Goal: Task Accomplishment & Management: Complete application form

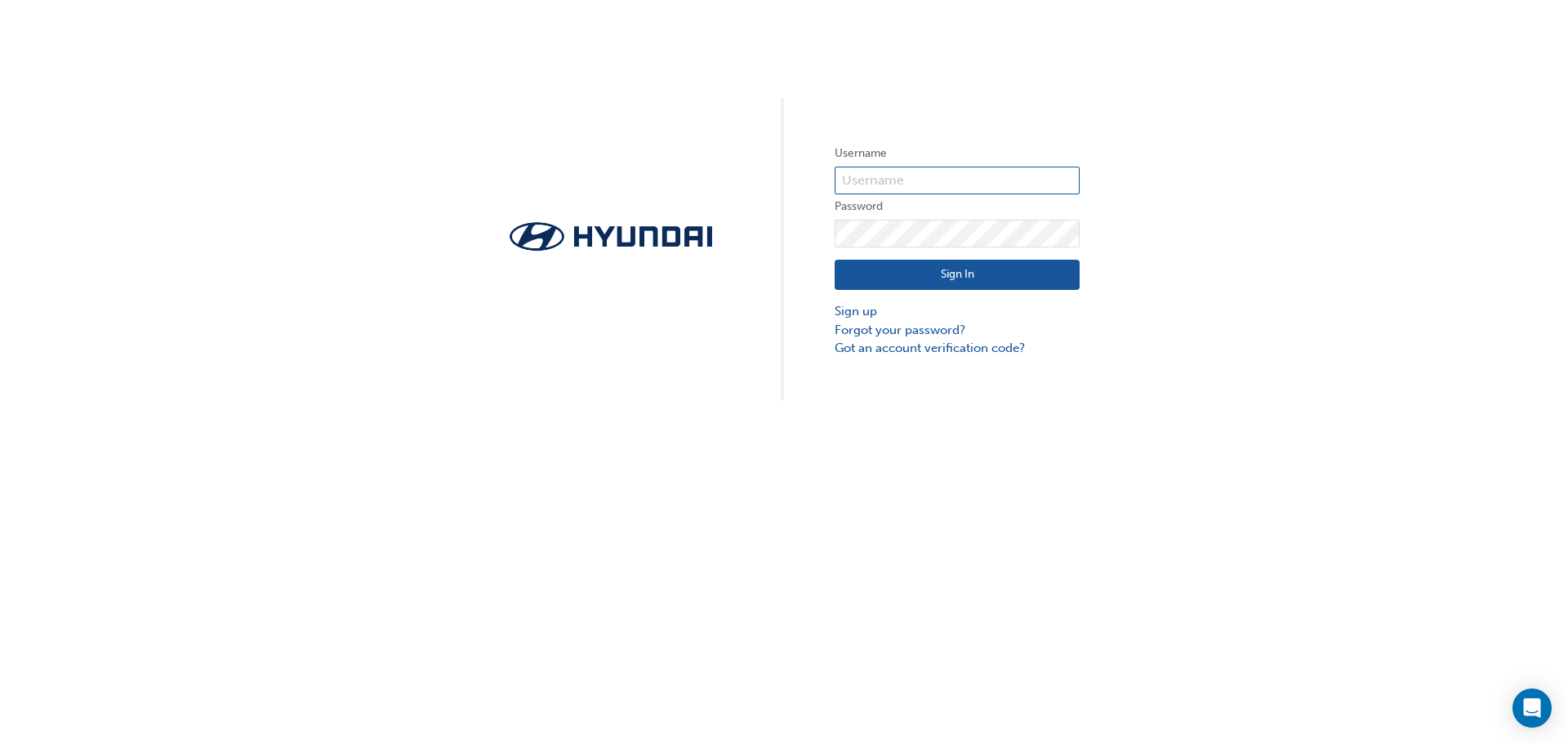
click at [901, 178] on input "text" at bounding box center [957, 181] width 245 height 28
click at [1266, 258] on div "Username Password Sign In Sign up Forgot your password? Got an account verifica…" at bounding box center [784, 200] width 1568 height 400
click at [871, 315] on link "Sign up" at bounding box center [957, 311] width 245 height 19
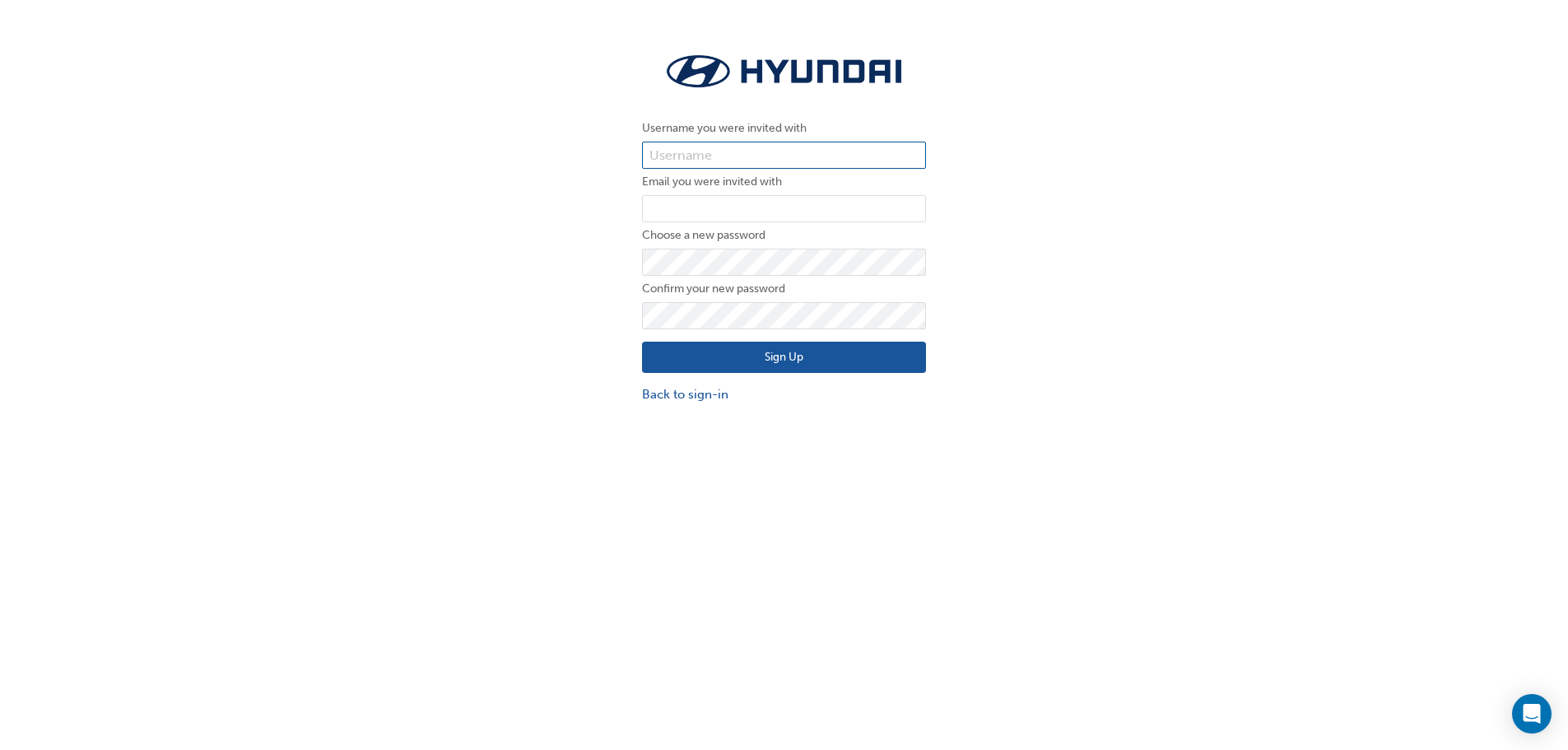
click at [701, 152] on input "text" at bounding box center [784, 156] width 284 height 28
click at [805, 355] on button "Sign Up" at bounding box center [784, 358] width 284 height 31
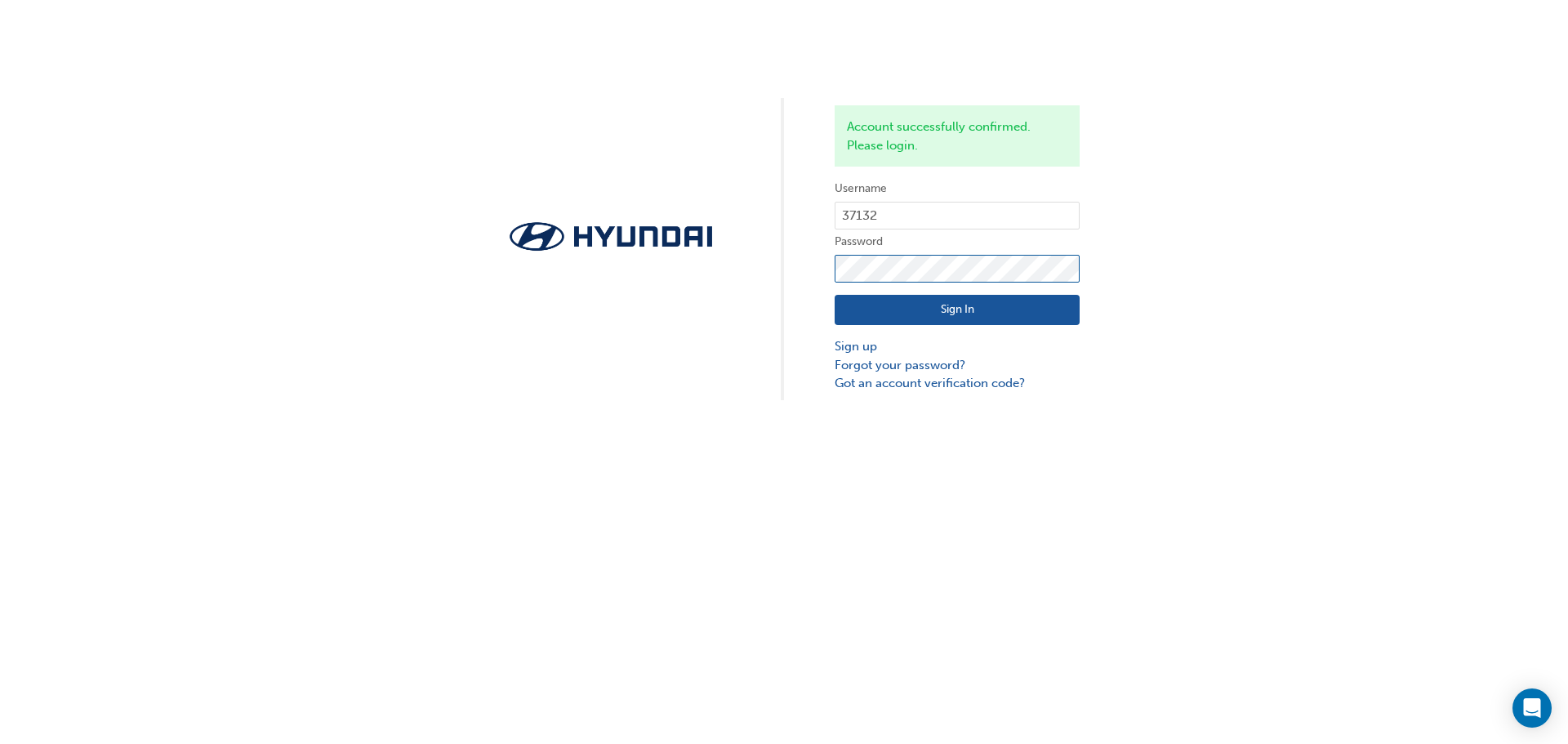
click button "Sign In" at bounding box center [957, 310] width 245 height 31
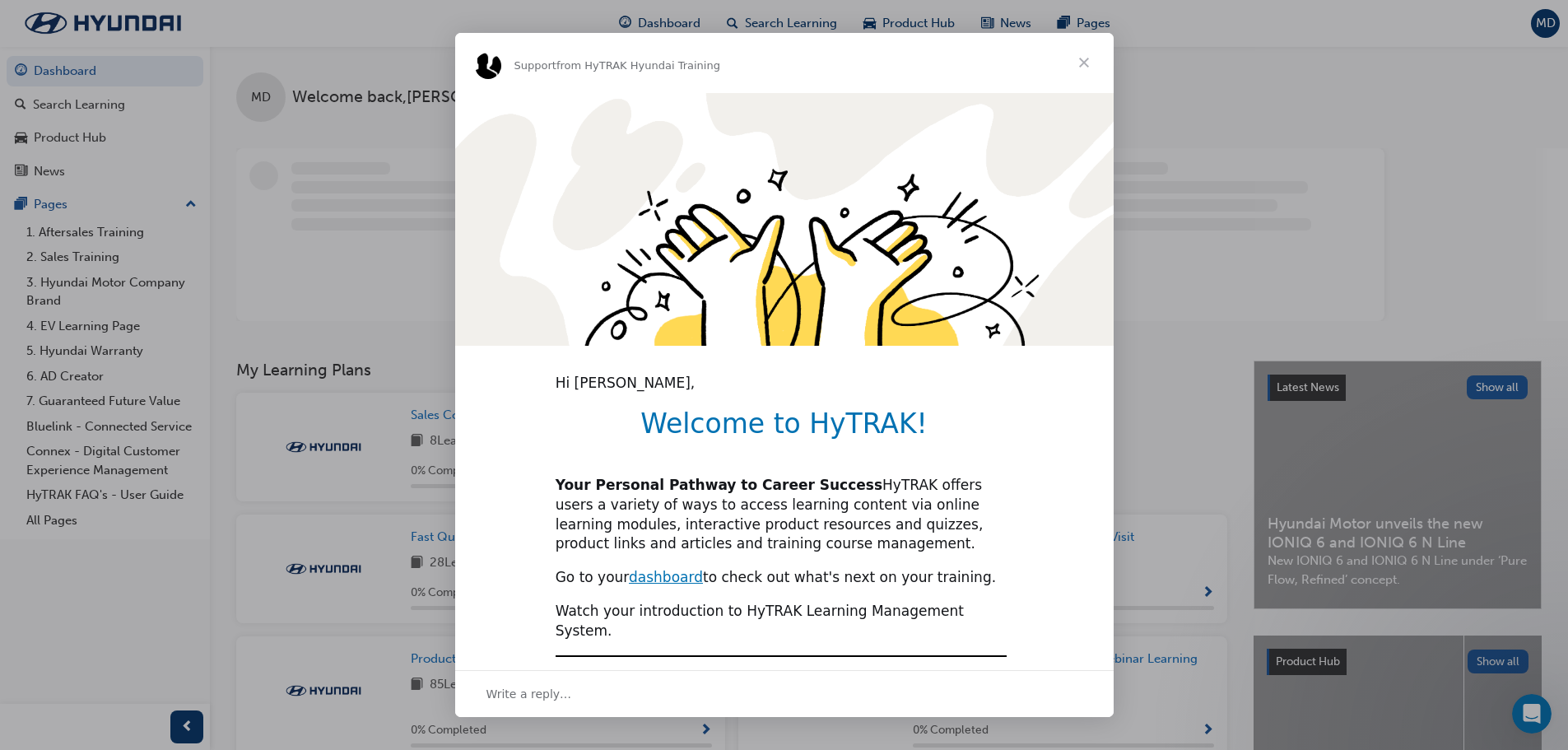
click at [1089, 65] on span "Close" at bounding box center [1085, 63] width 60 height 60
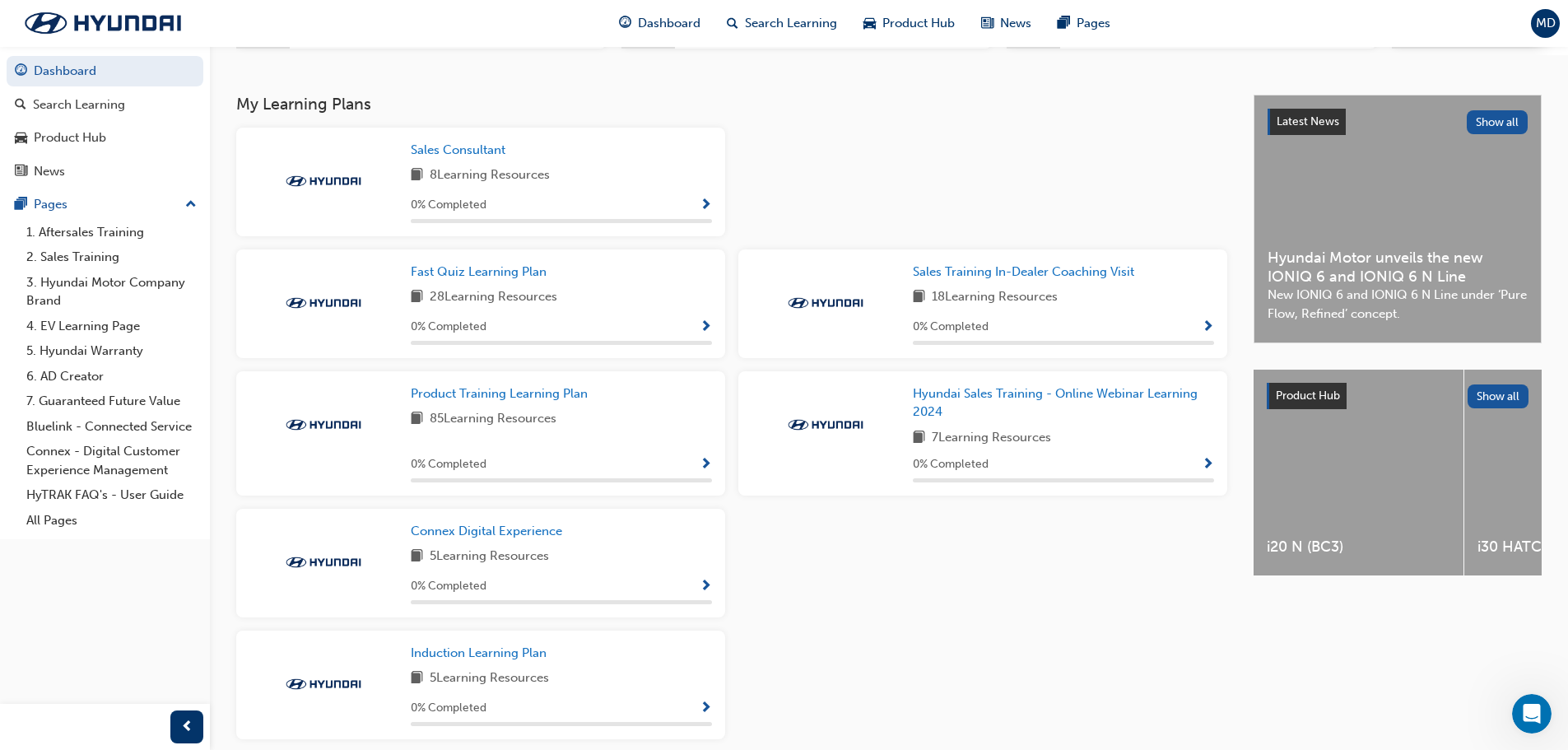
scroll to position [154, 0]
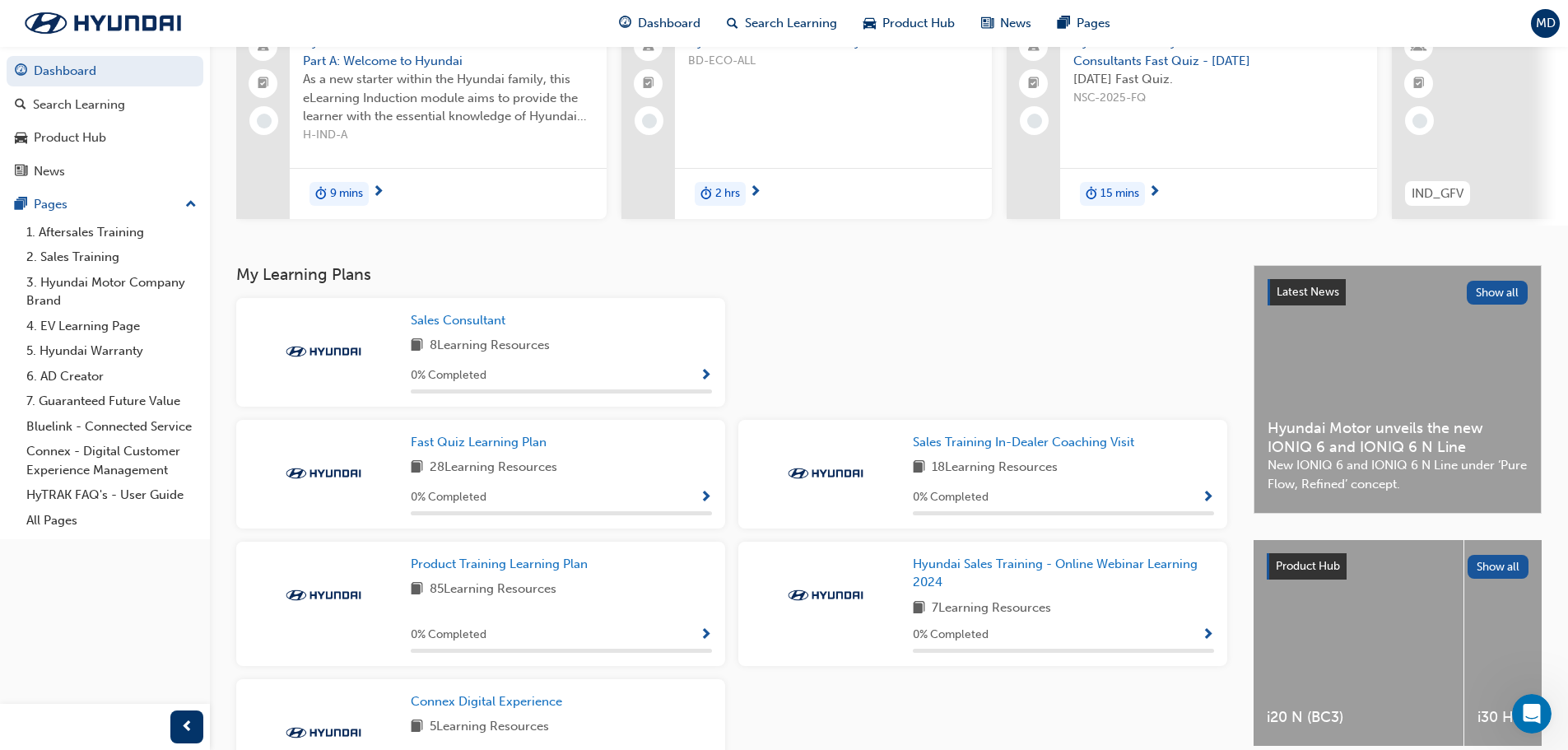
click at [703, 381] on span "Show Progress" at bounding box center [705, 376] width 12 height 15
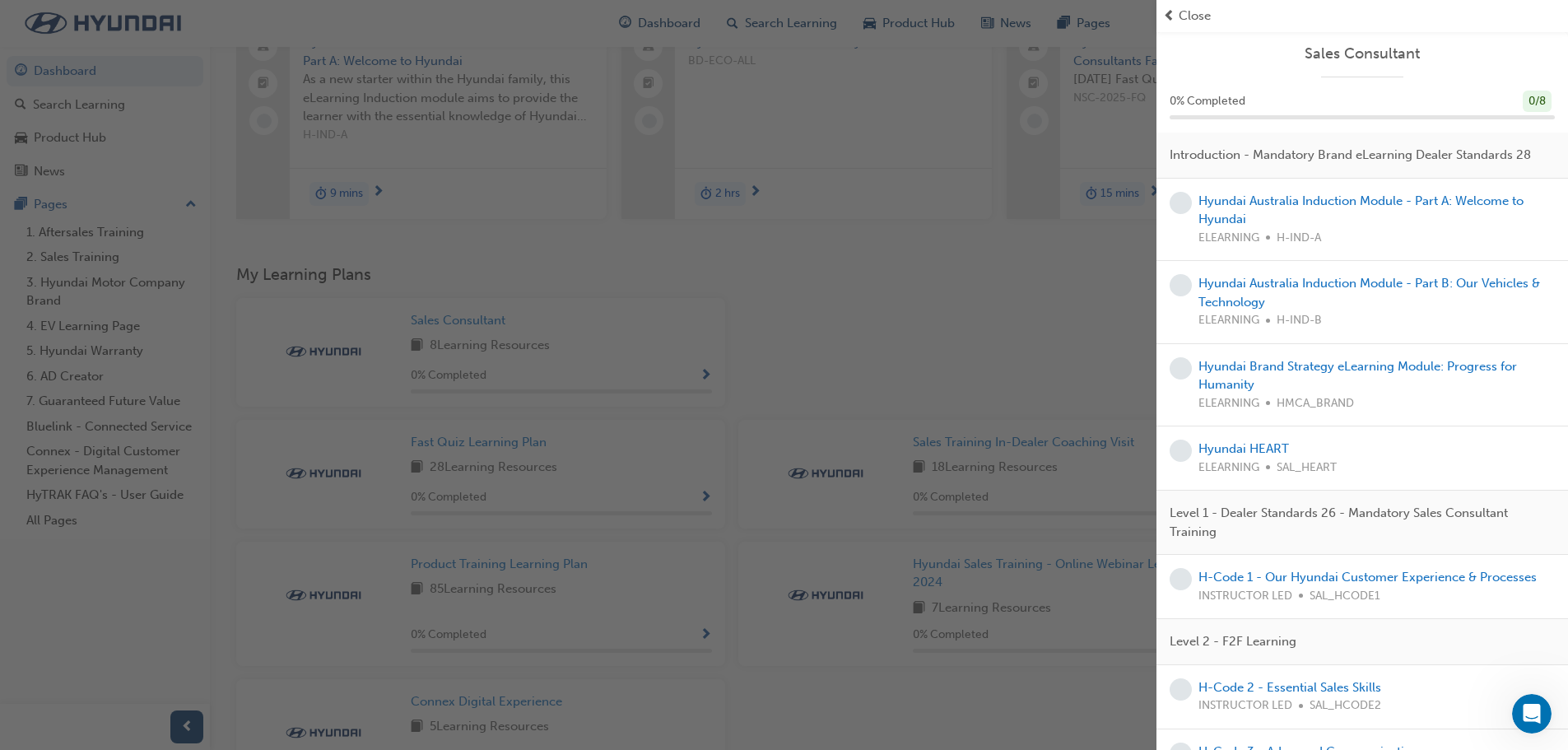
click at [1181, 12] on span "Close" at bounding box center [1195, 16] width 32 height 19
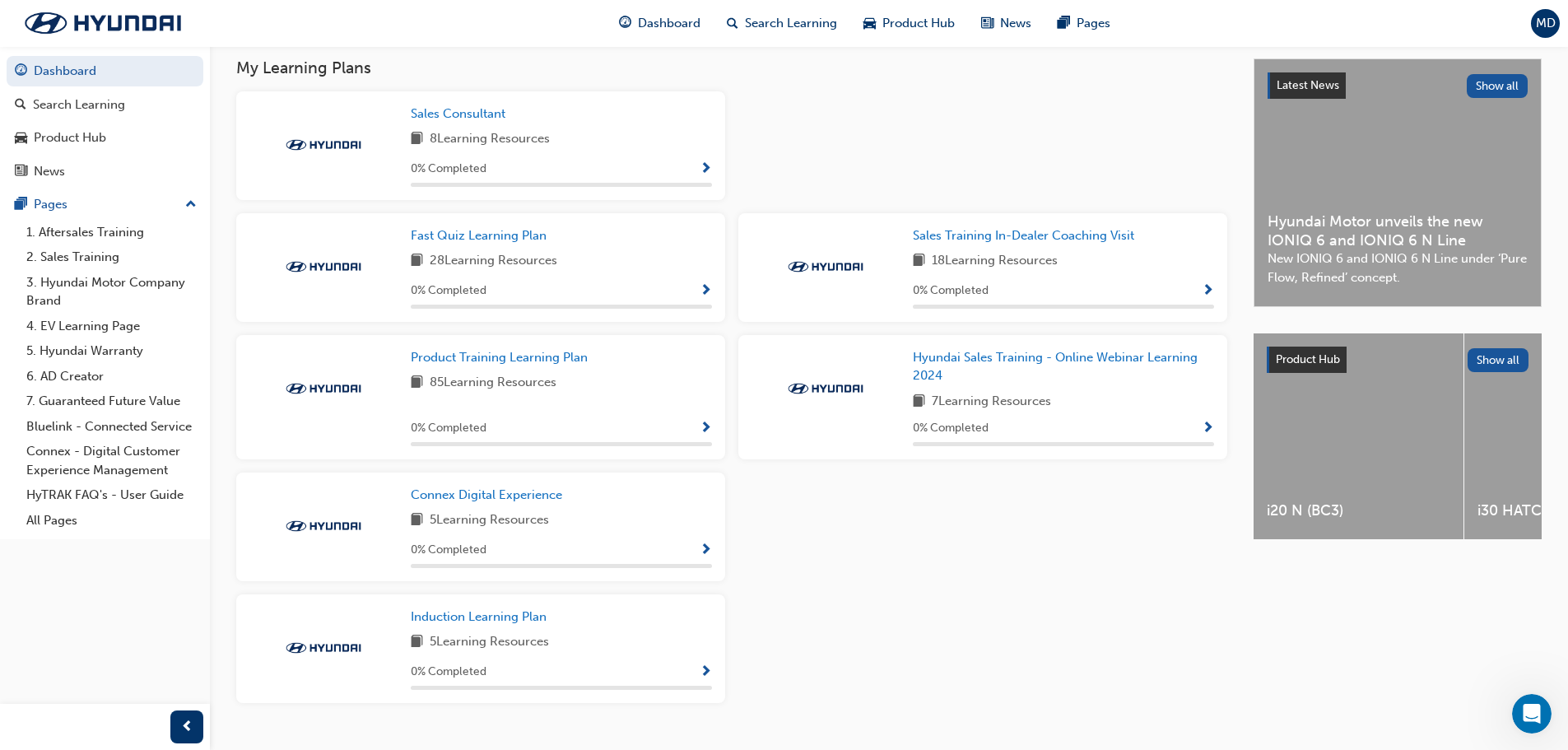
scroll to position [401, 0]
